Goal: Task Accomplishment & Management: Manage account settings

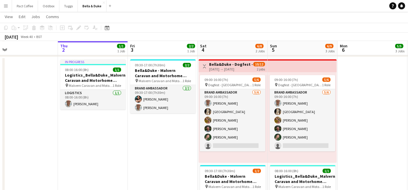
scroll to position [0, 154]
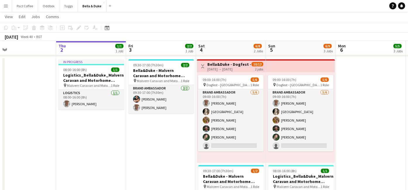
click at [231, 69] on div "[DATE] → [DATE]" at bounding box center [230, 69] width 44 height 4
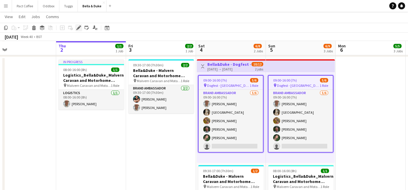
click at [81, 27] on icon "Edit" at bounding box center [78, 27] width 5 height 5
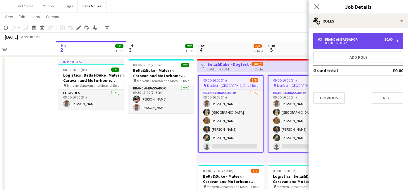
click at [355, 40] on div "Brand Ambassador" at bounding box center [342, 39] width 35 height 4
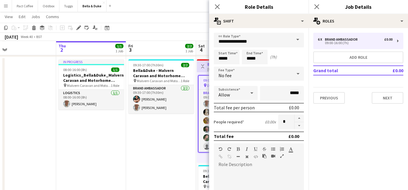
click at [178, 136] on app-date-cell "09:30-17:00 (7h30m) 2/2 Bella&Duke - Malvern Caravan and Motorhome Show pin Mal…" at bounding box center [161, 168] width 70 height 223
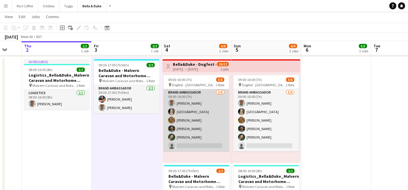
scroll to position [0, 189]
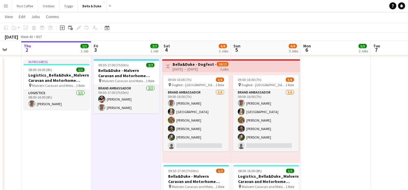
click at [197, 62] on h3 "Bella&Duke - Dogfest - Blenheim Palace (Team 1)" at bounding box center [195, 64] width 44 height 5
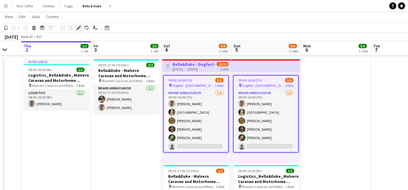
click at [80, 28] on icon "Edit" at bounding box center [78, 27] width 5 height 5
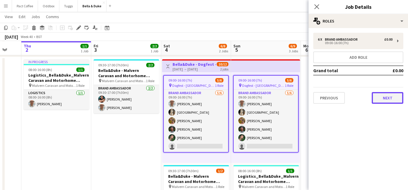
click at [387, 99] on button "Next" at bounding box center [388, 98] width 32 height 12
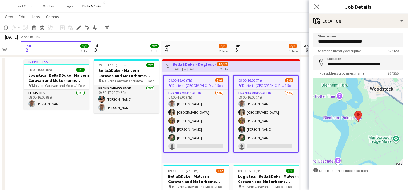
scroll to position [16, 0]
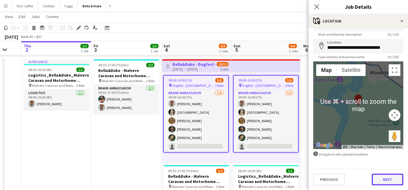
click at [384, 184] on button "Next" at bounding box center [388, 180] width 32 height 12
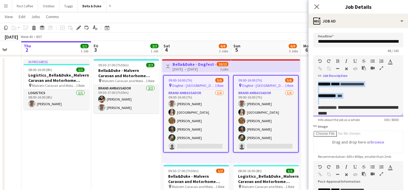
drag, startPoint x: 318, startPoint y: 108, endPoint x: 314, endPoint y: 83, distance: 25.6
click at [314, 83] on div "**********" at bounding box center [359, 98] width 90 height 35
drag, startPoint x: 319, startPoint y: 99, endPoint x: 317, endPoint y: 60, distance: 39.3
click at [317, 60] on div "**********" at bounding box center [359, 85] width 90 height 61
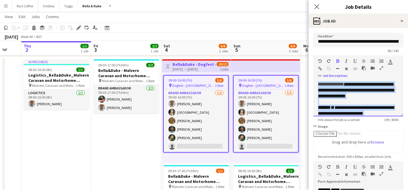
drag, startPoint x: 360, startPoint y: 108, endPoint x: 319, endPoint y: 42, distance: 77.4
click at [319, 42] on form "**********" at bounding box center [359, 159] width 100 height 252
copy div "**********"
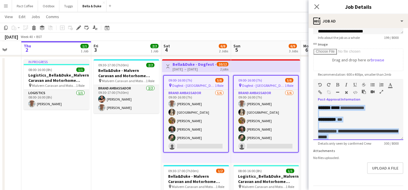
drag, startPoint x: 355, startPoint y: 130, endPoint x: 299, endPoint y: 65, distance: 85.3
paste div
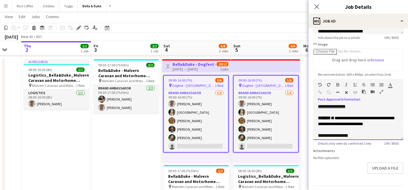
scroll to position [99, 0]
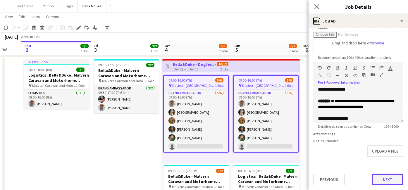
click at [387, 176] on button "Next" at bounding box center [388, 180] width 32 height 12
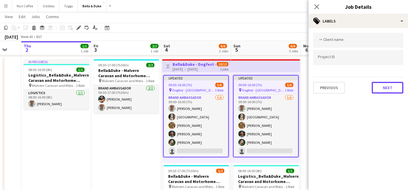
click at [397, 91] on button "Next" at bounding box center [388, 88] width 32 height 12
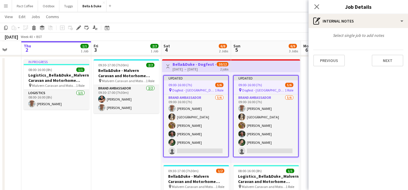
click at [131, 150] on app-date-cell "09:30-17:00 (7h30m) 2/2 Bella&Duke - Malvern Caravan and Motorhome Show pin Mal…" at bounding box center [126, 168] width 70 height 223
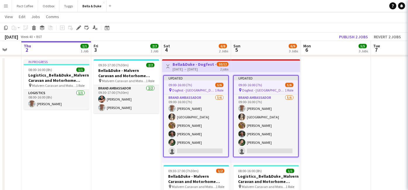
click at [131, 150] on app-date-cell "09:30-17:00 (7h30m) 2/2 Bella&Duke - Malvern Caravan and Motorhome Show pin Mal…" at bounding box center [126, 168] width 70 height 223
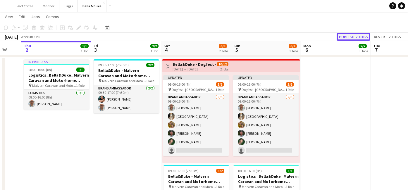
click at [349, 38] on button "Publish 2 jobs" at bounding box center [354, 37] width 34 height 8
